Goal: Transaction & Acquisition: Download file/media

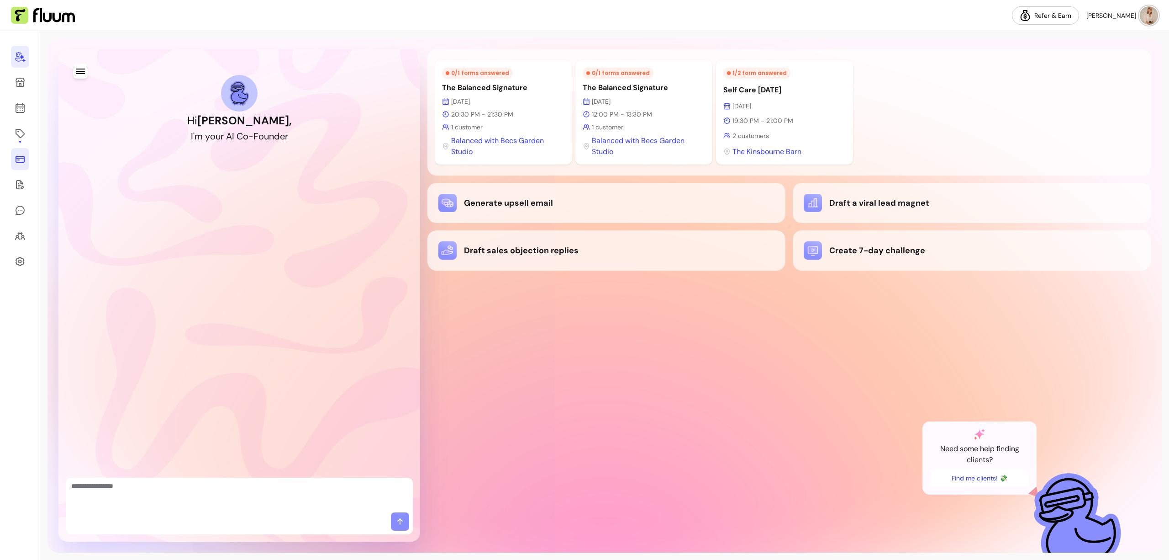
click at [18, 158] on icon at bounding box center [20, 159] width 9 height 7
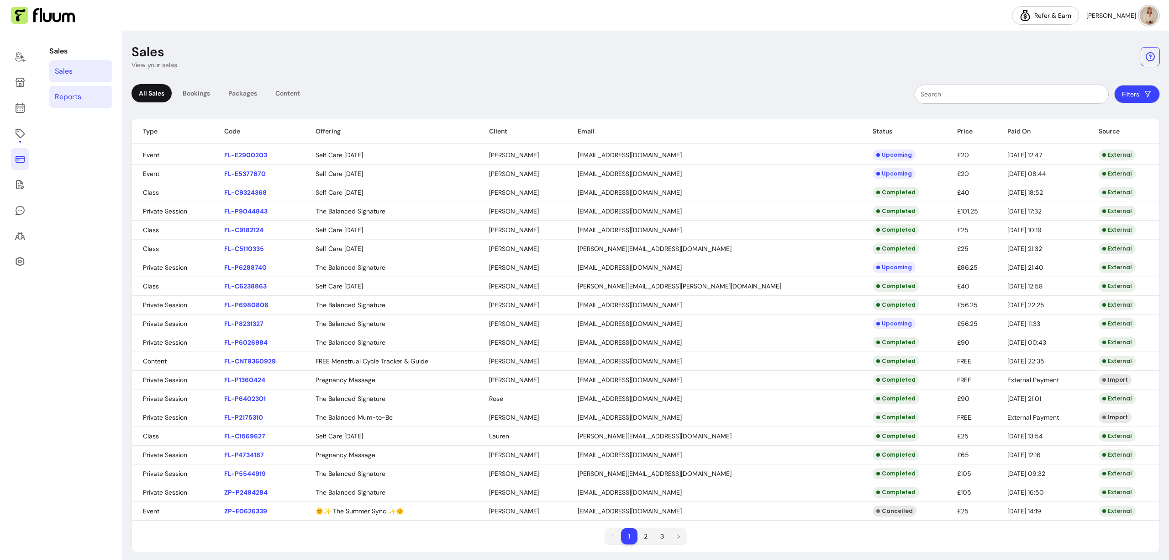
click at [80, 97] on div "Reports" at bounding box center [68, 96] width 26 height 11
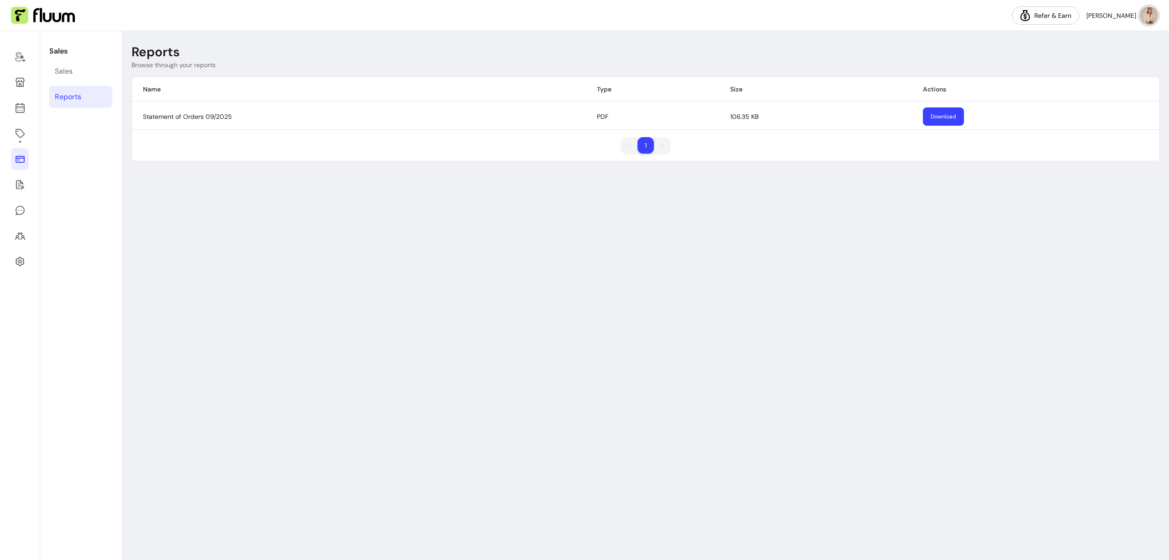
click at [942, 120] on button "Download" at bounding box center [943, 116] width 41 height 18
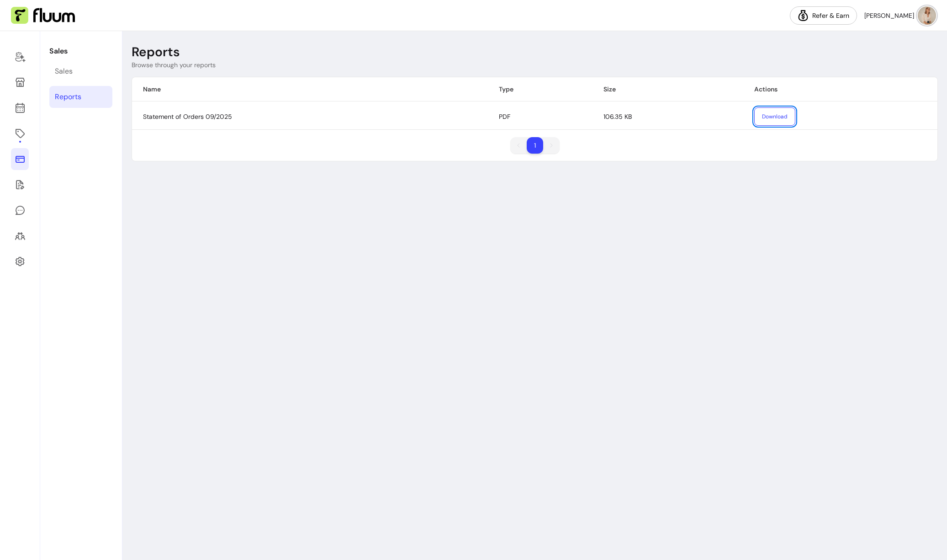
click at [632, 370] on div "Reports Browse through your reports Name Type Size Actions Statement of Orders …" at bounding box center [534, 295] width 824 height 528
click at [777, 120] on button "Download" at bounding box center [774, 116] width 41 height 18
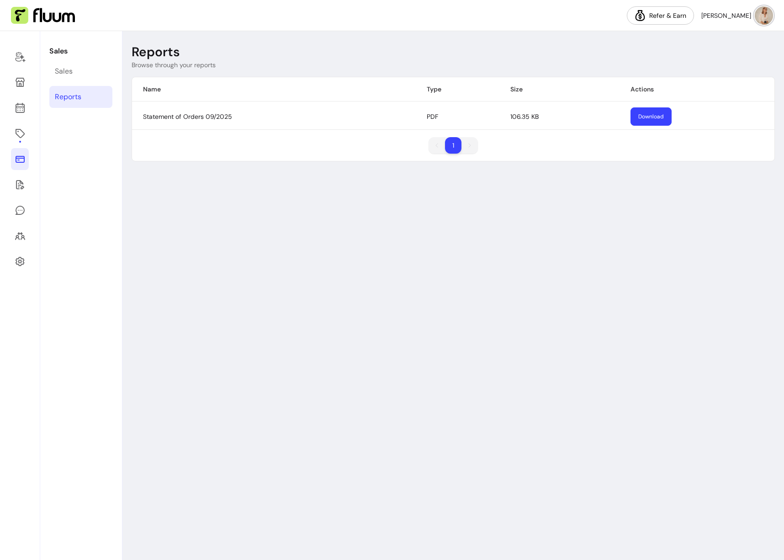
click at [658, 118] on button "Download" at bounding box center [650, 116] width 41 height 18
